Goal: Task Accomplishment & Management: Complete application form

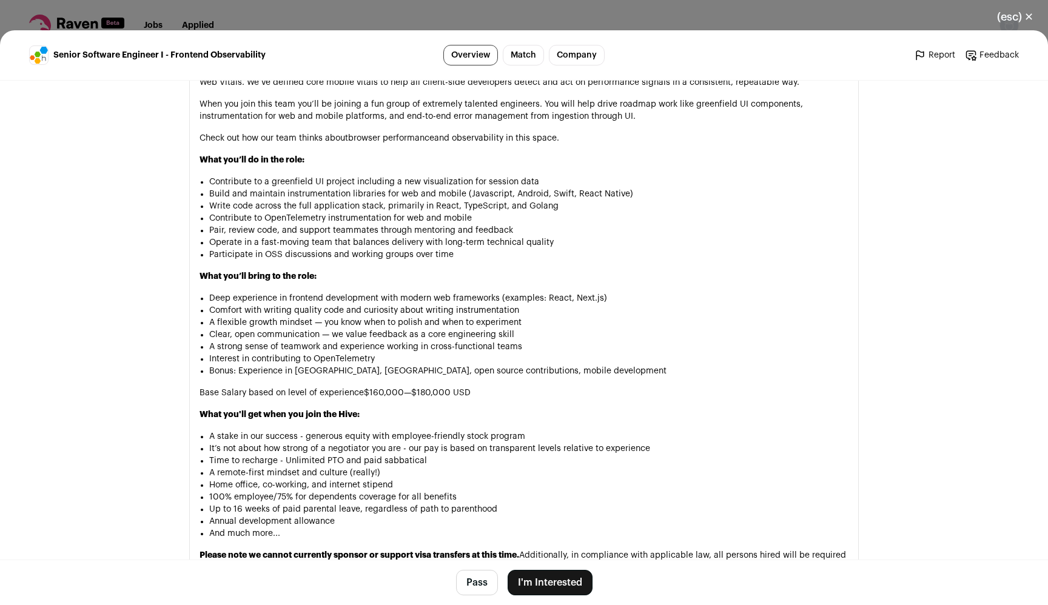
scroll to position [867, 0]
drag, startPoint x: 250, startPoint y: 294, endPoint x: 527, endPoint y: 303, distance: 276.7
click at [527, 303] on li "Deep experience in frontend development with modern web frameworks (examples: R…" at bounding box center [528, 298] width 639 height 12
drag, startPoint x: 282, startPoint y: 311, endPoint x: 382, endPoint y: 314, distance: 100.1
click at [382, 314] on li "Comfort with writing quality code and curiosity about writing instrumentation" at bounding box center [528, 310] width 639 height 12
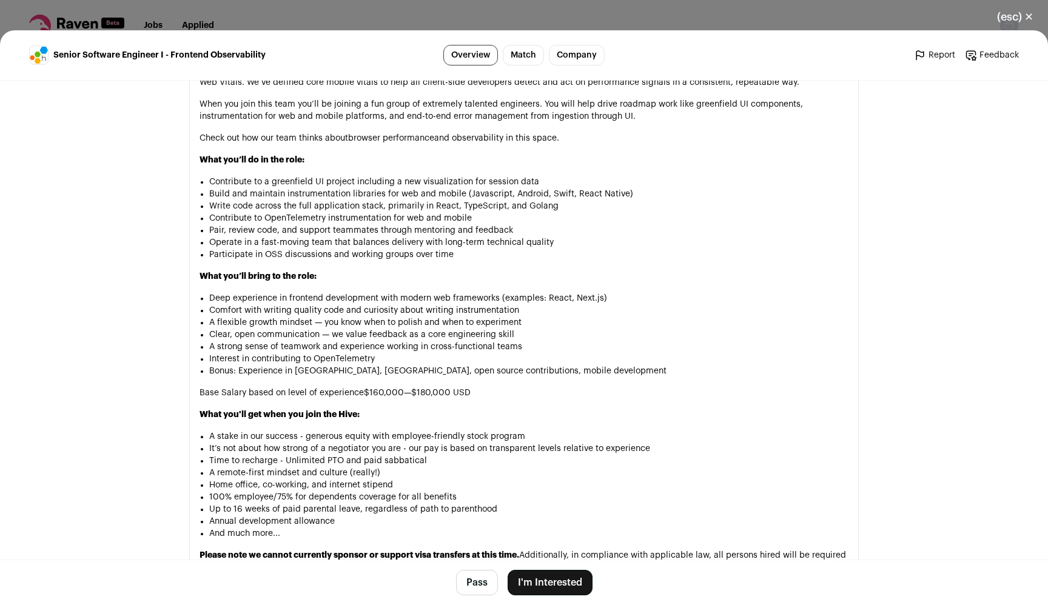
click at [383, 351] on li "A strong sense of teamwork and experience working in cross-functional teams" at bounding box center [528, 347] width 639 height 12
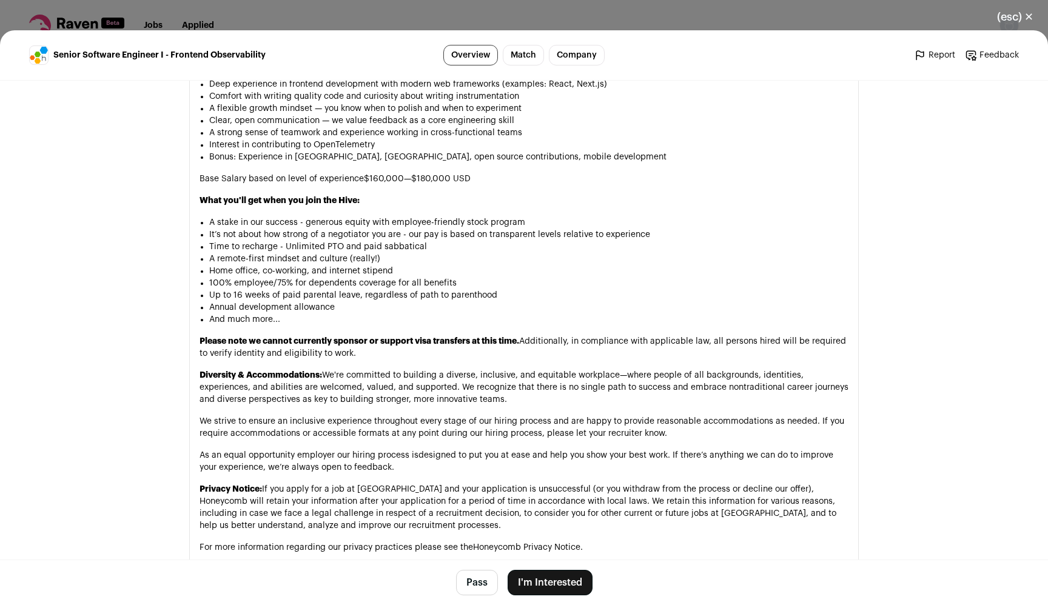
scroll to position [1086, 0]
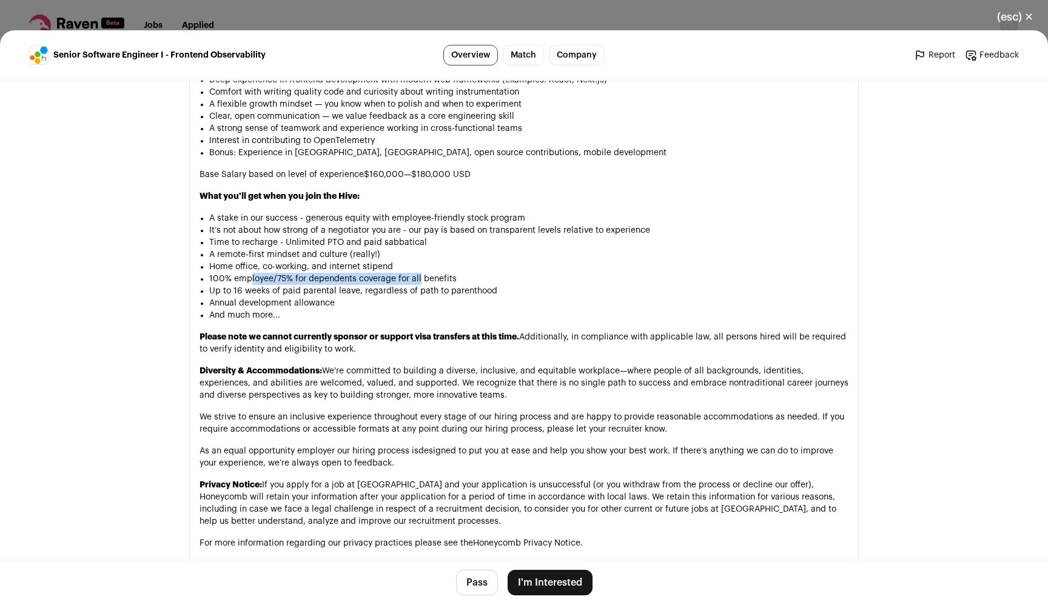
drag, startPoint x: 245, startPoint y: 280, endPoint x: 413, endPoint y: 278, distance: 168.0
click at [413, 278] on li "100% employee/75% for dependents coverage for all benefits" at bounding box center [528, 279] width 639 height 12
click at [263, 295] on li "Up to 16 weeks of paid parental leave, regardless of path to parenthood" at bounding box center [528, 291] width 639 height 12
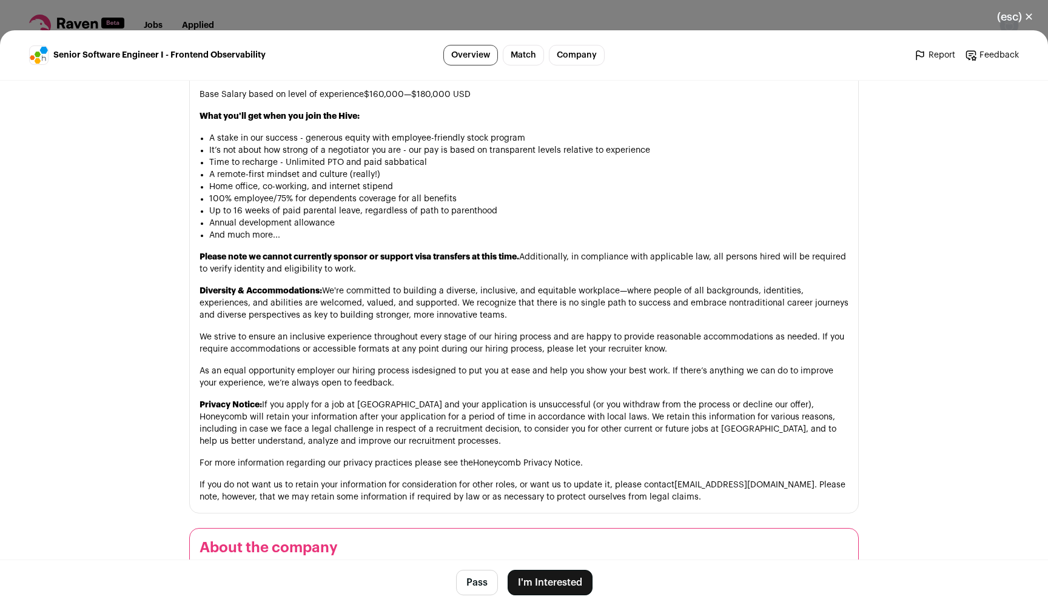
scroll to position [1231, 0]
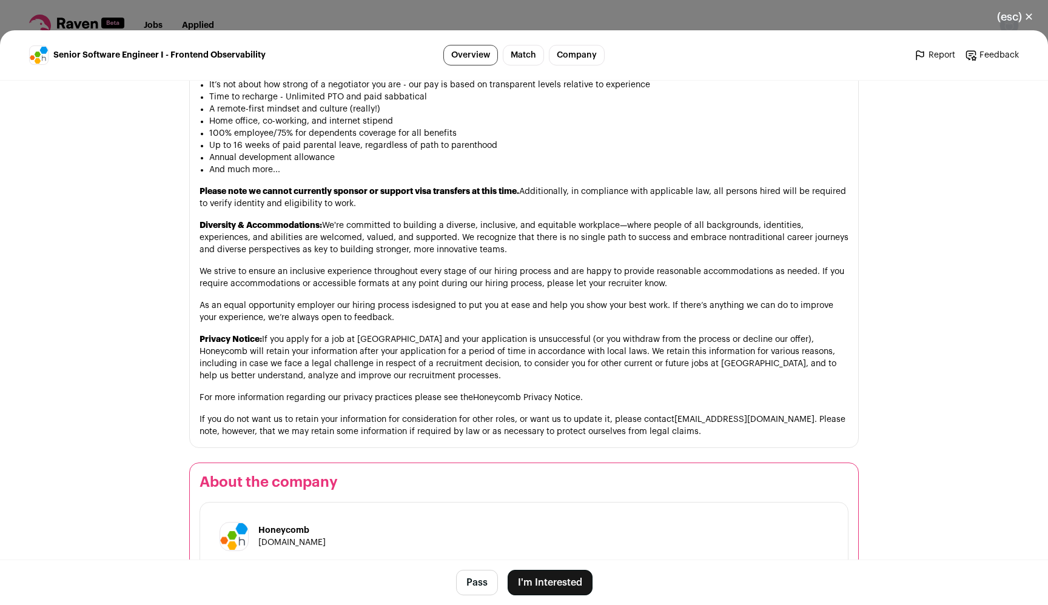
click at [531, 582] on button "I'm Interested" at bounding box center [550, 582] width 85 height 25
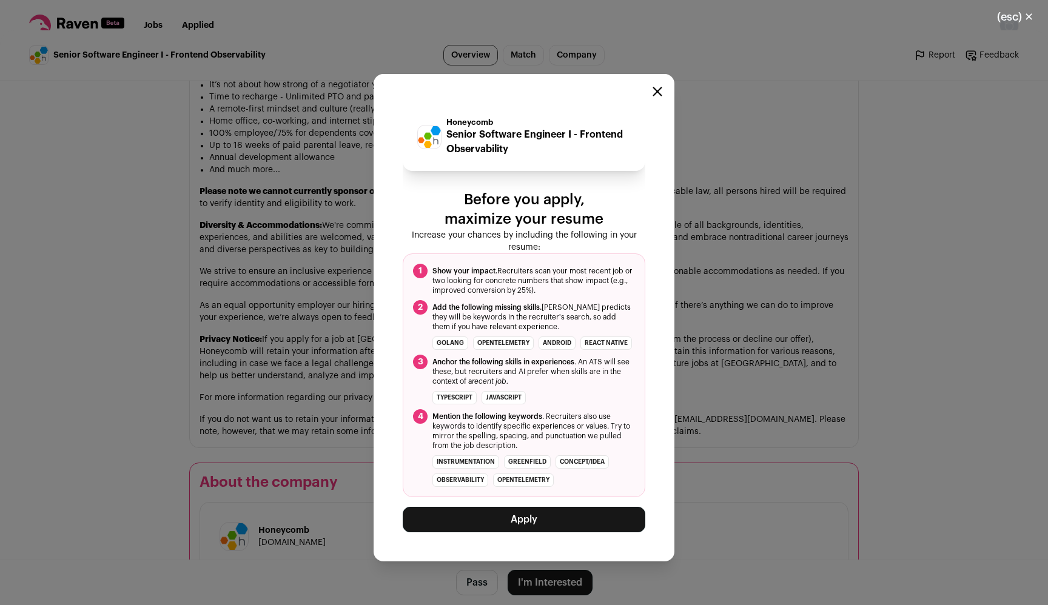
click at [528, 529] on button "Apply" at bounding box center [524, 519] width 243 height 25
